Goal: Task Accomplishment & Management: Use online tool/utility

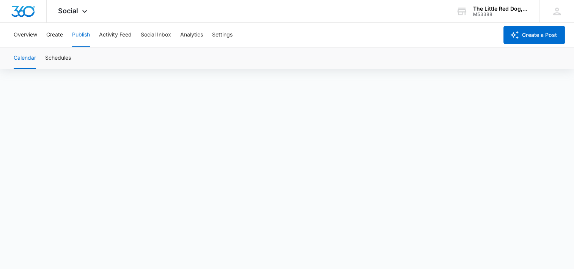
scroll to position [5, 0]
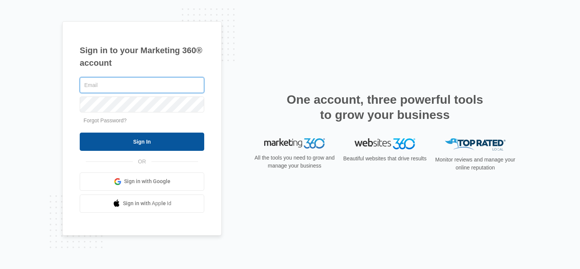
type input "[PERSON_NAME][EMAIL_ADDRESS][DOMAIN_NAME]"
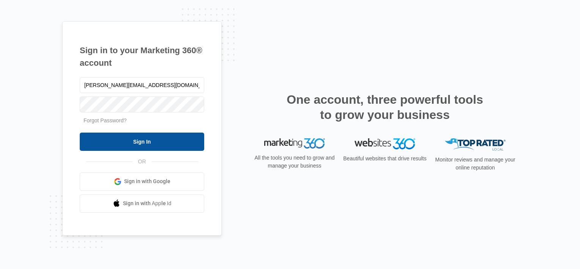
click at [144, 145] on input "Sign In" at bounding box center [142, 141] width 125 height 18
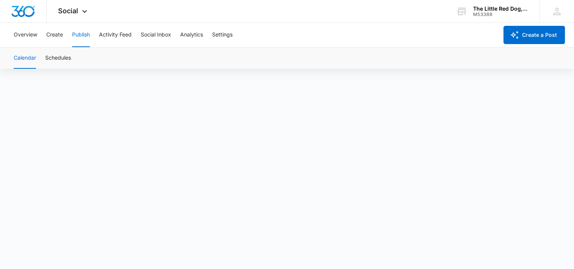
click at [346, 39] on div "Overview Create Publish Activity Feed Social Inbox Analytics Settings" at bounding box center [253, 35] width 489 height 24
